Goal: Check status: Check status

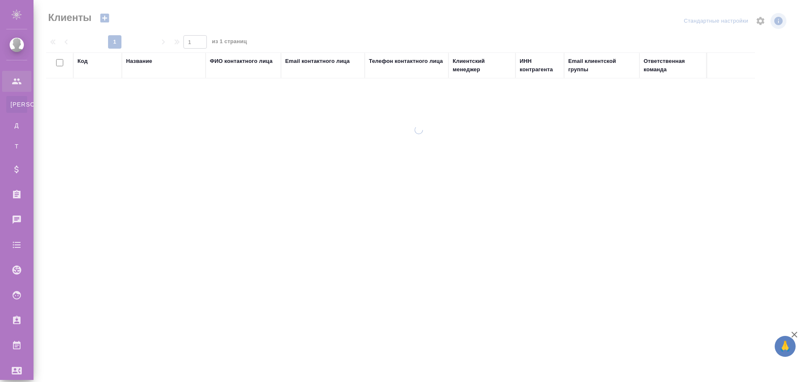
select select "RU"
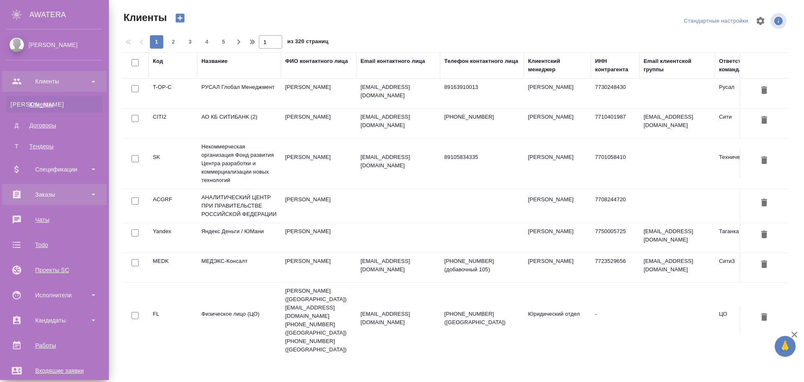
click at [52, 194] on div "Заказы" at bounding box center [54, 194] width 96 height 13
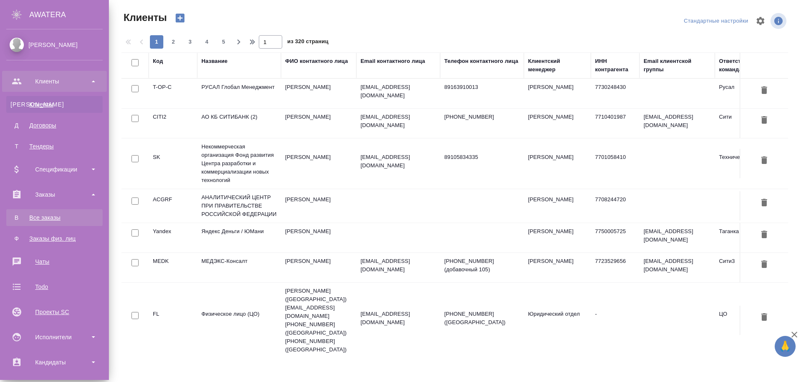
click at [46, 219] on div "Все заказы" at bounding box center [54, 217] width 88 height 8
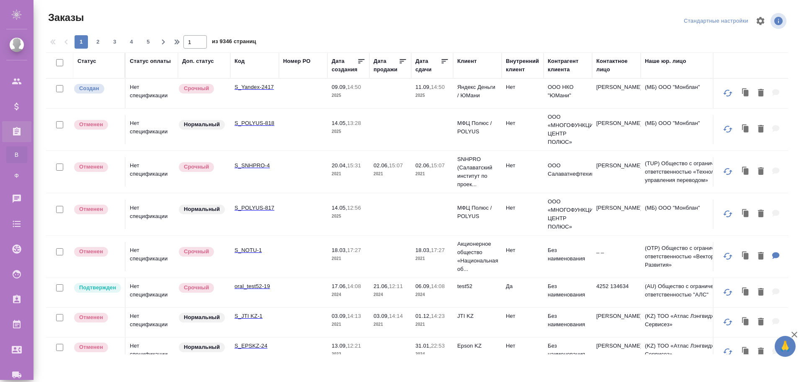
click at [297, 101] on td at bounding box center [303, 93] width 49 height 29
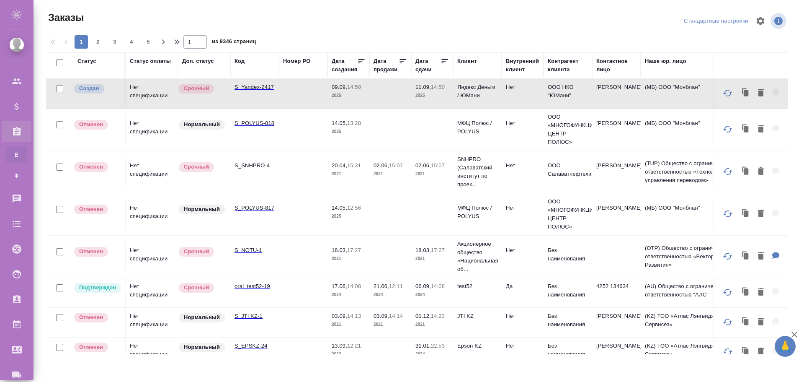
click at [298, 95] on td at bounding box center [303, 93] width 49 height 29
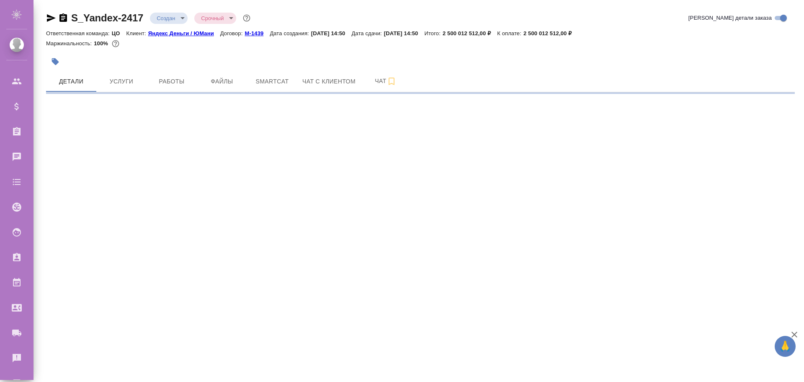
select select "RU"
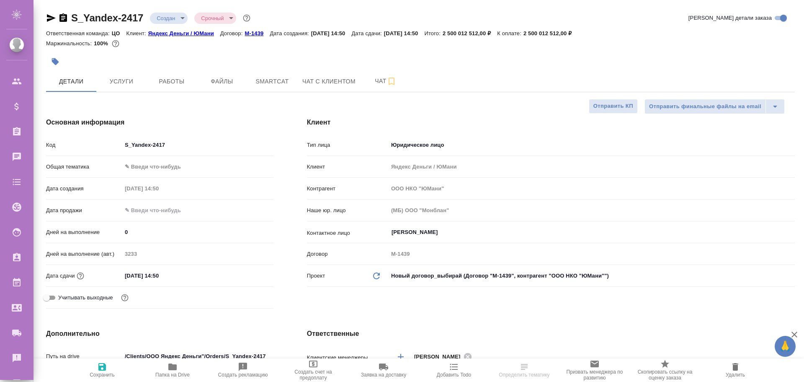
type textarea "x"
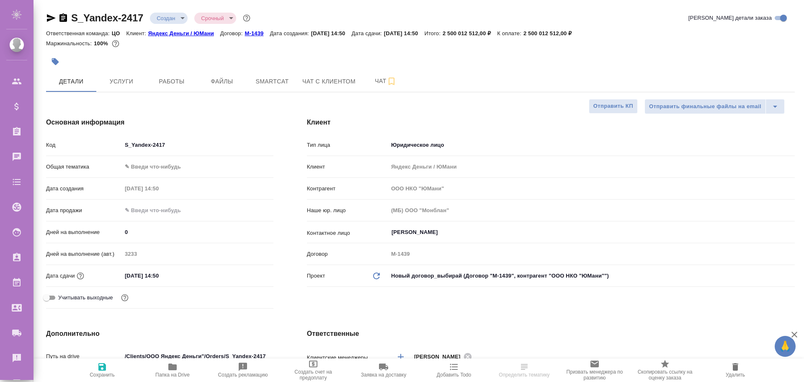
type textarea "x"
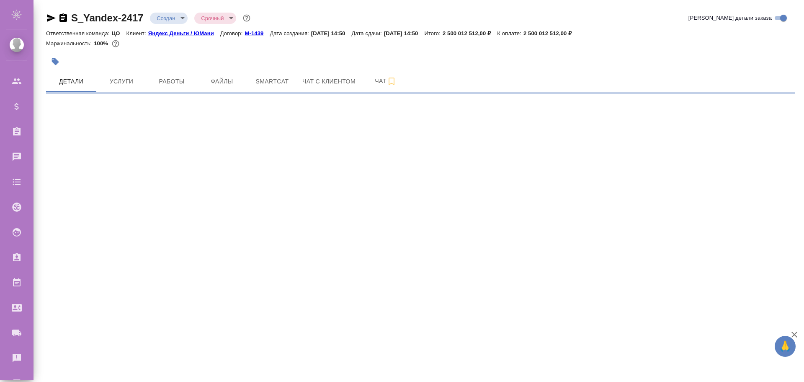
select select "RU"
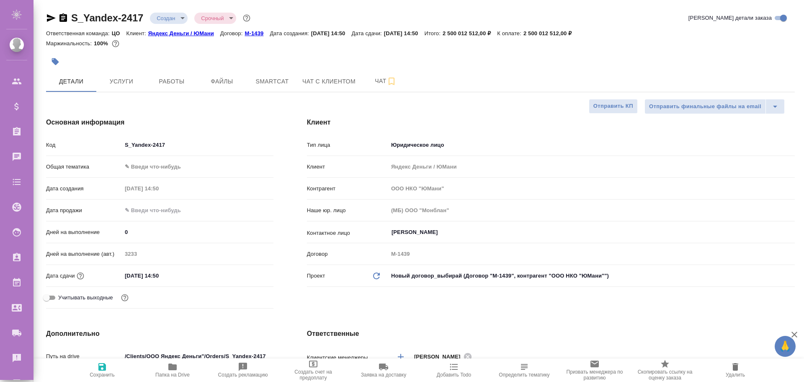
type textarea "x"
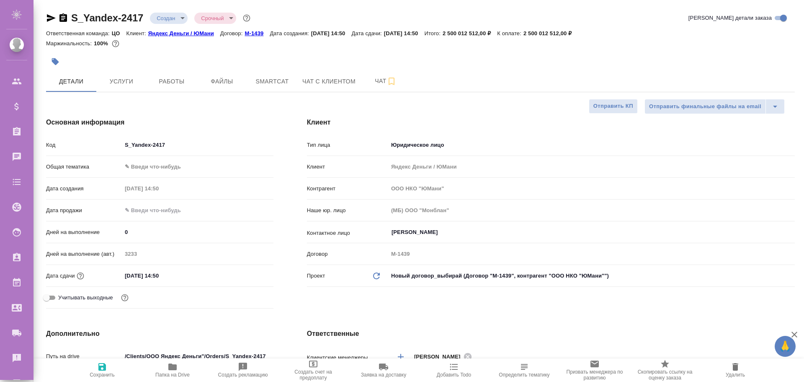
type textarea "x"
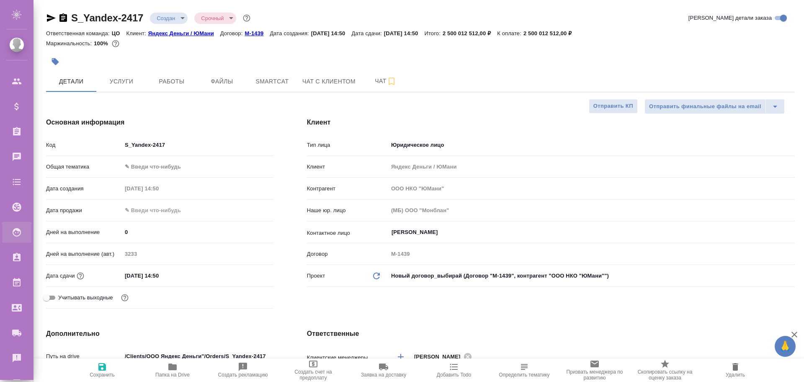
type textarea "x"
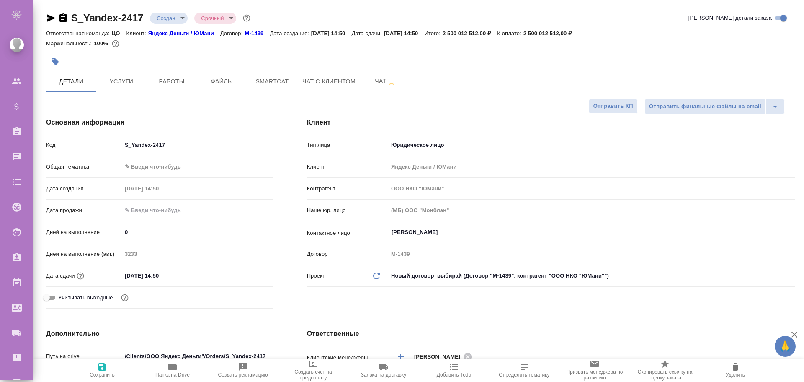
type textarea "x"
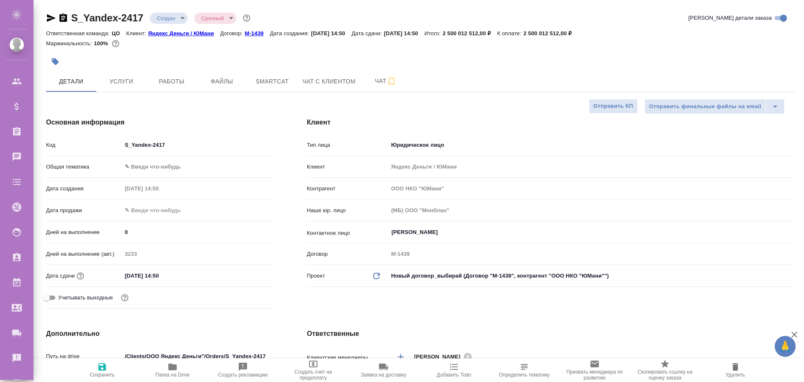
type textarea "x"
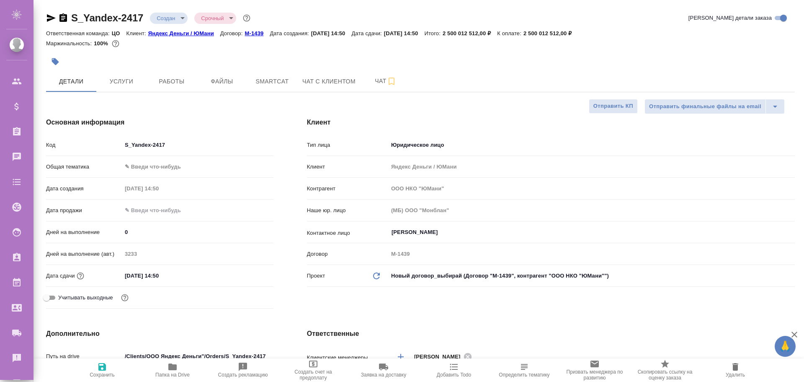
type textarea "x"
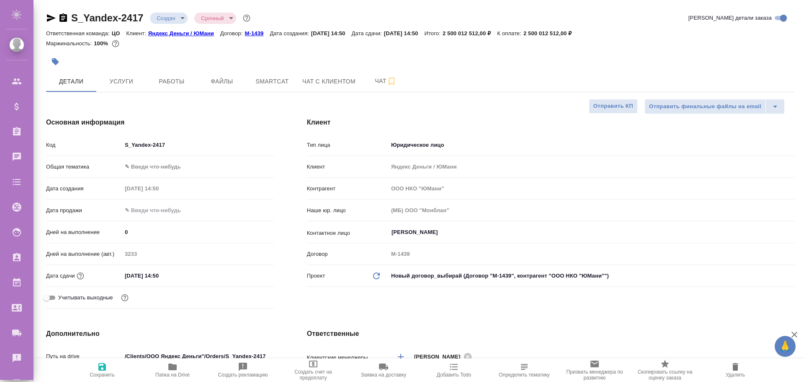
type textarea "x"
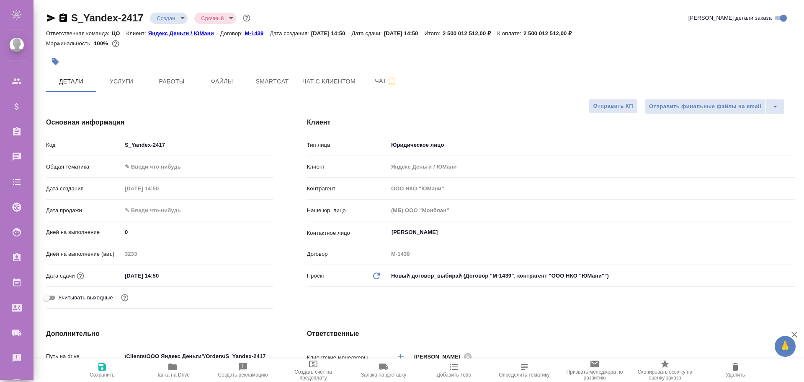
type textarea "x"
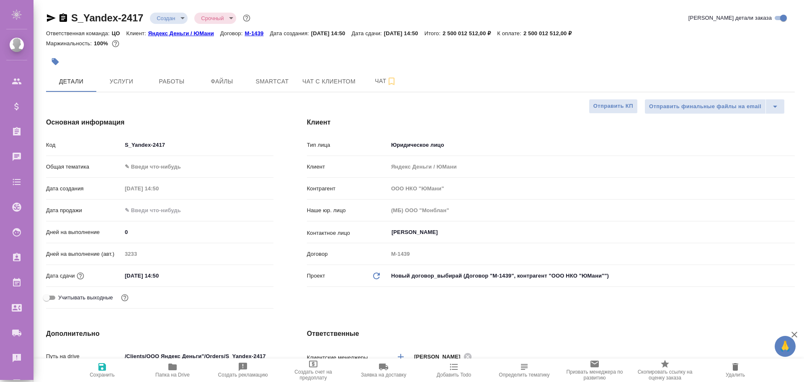
type textarea "x"
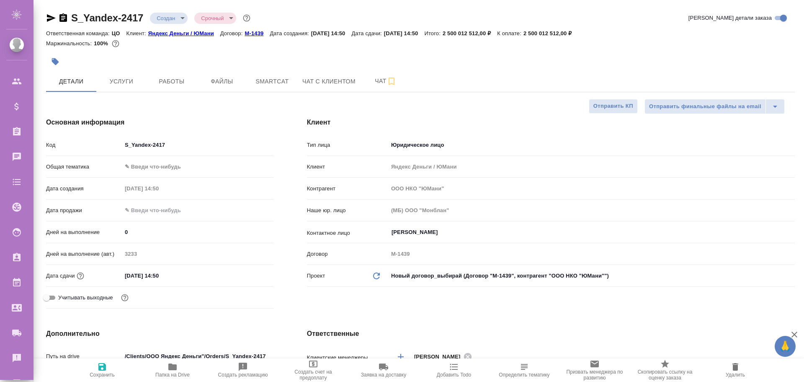
type textarea "x"
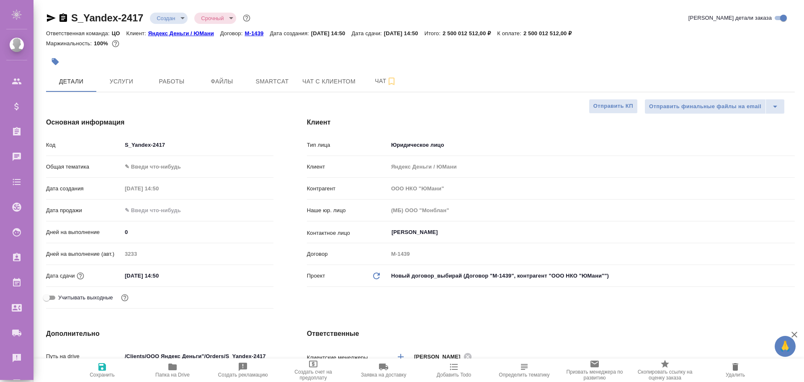
type textarea "x"
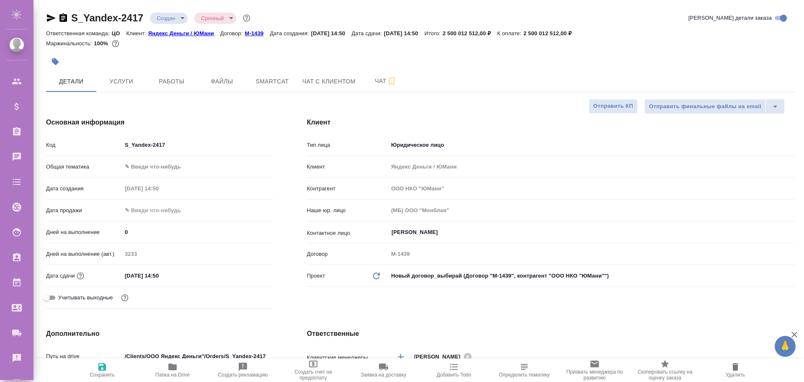
type textarea "x"
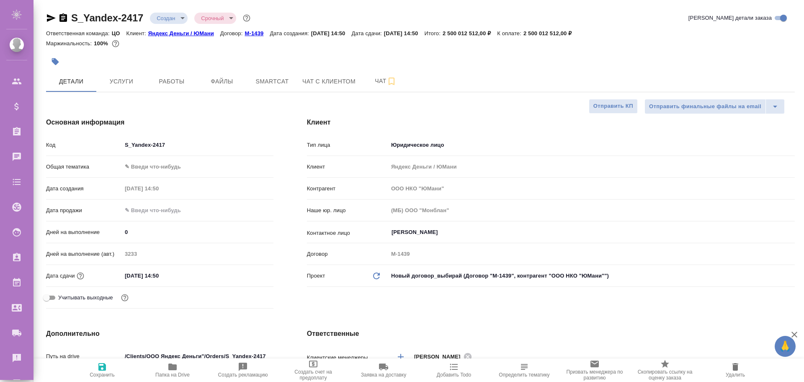
type textarea "x"
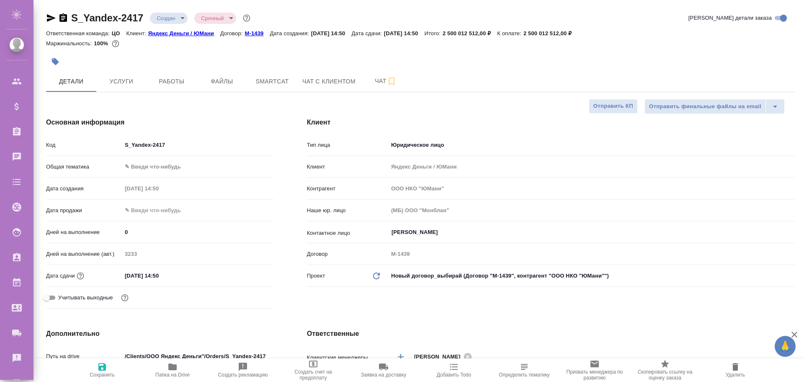
type textarea "x"
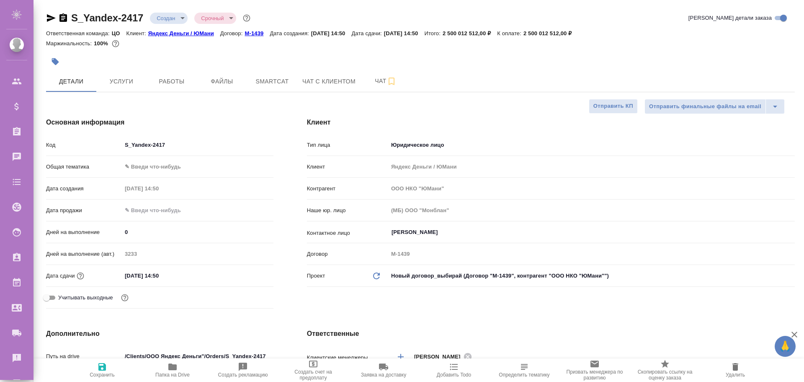
type textarea "x"
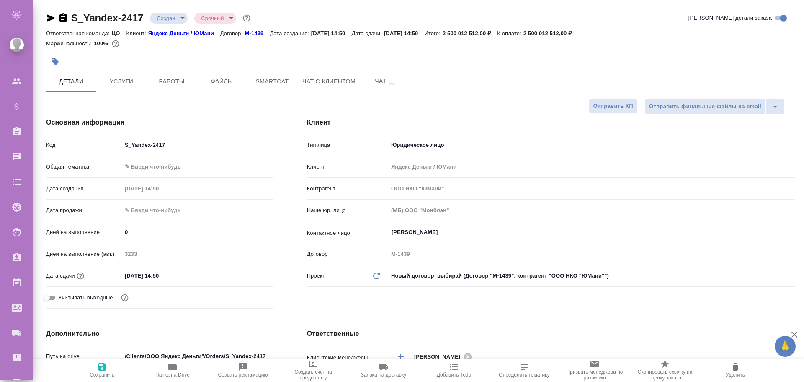
type textarea "x"
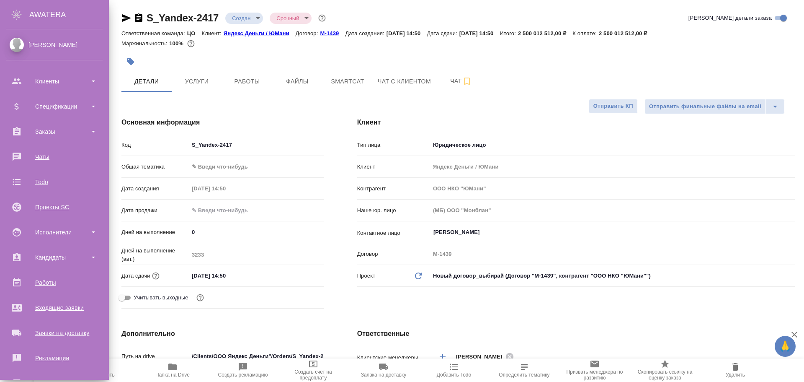
type textarea "x"
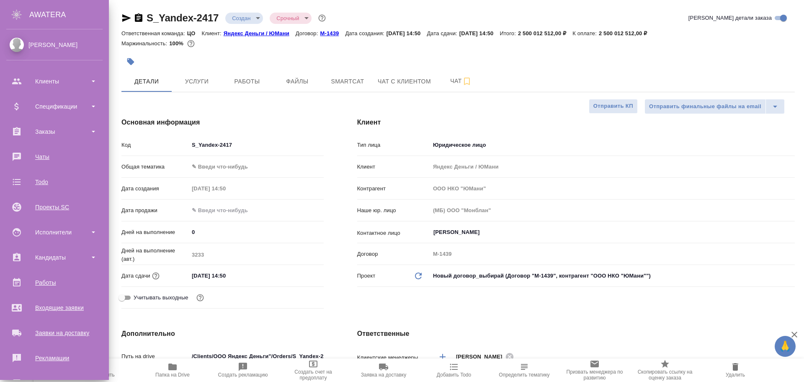
type textarea "x"
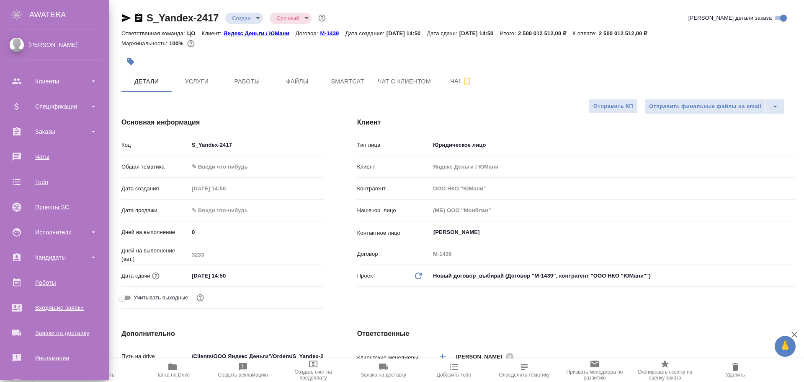
type textarea "x"
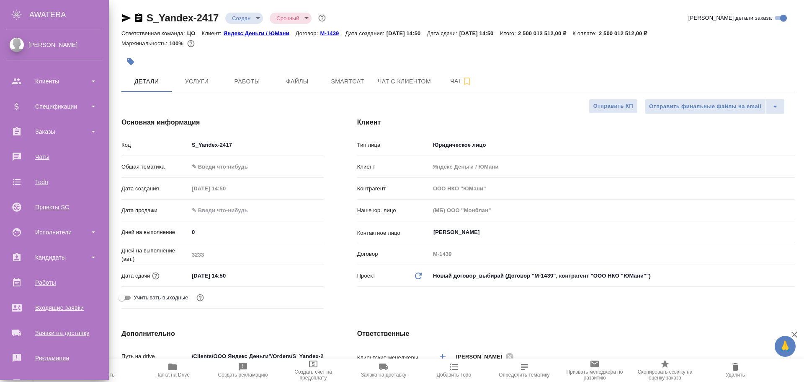
type textarea "x"
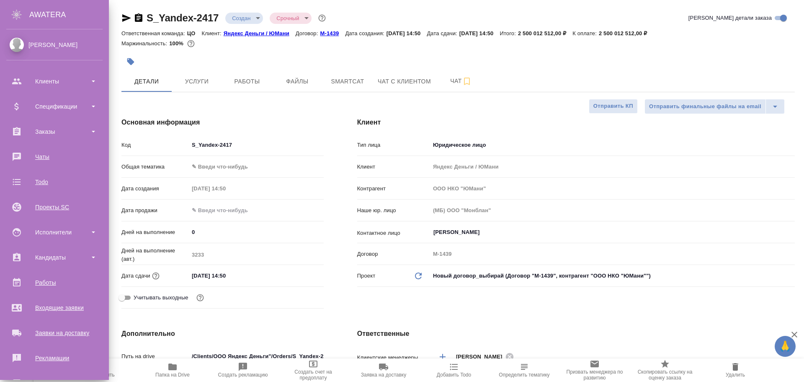
type textarea "x"
